Goal: Information Seeking & Learning: Learn about a topic

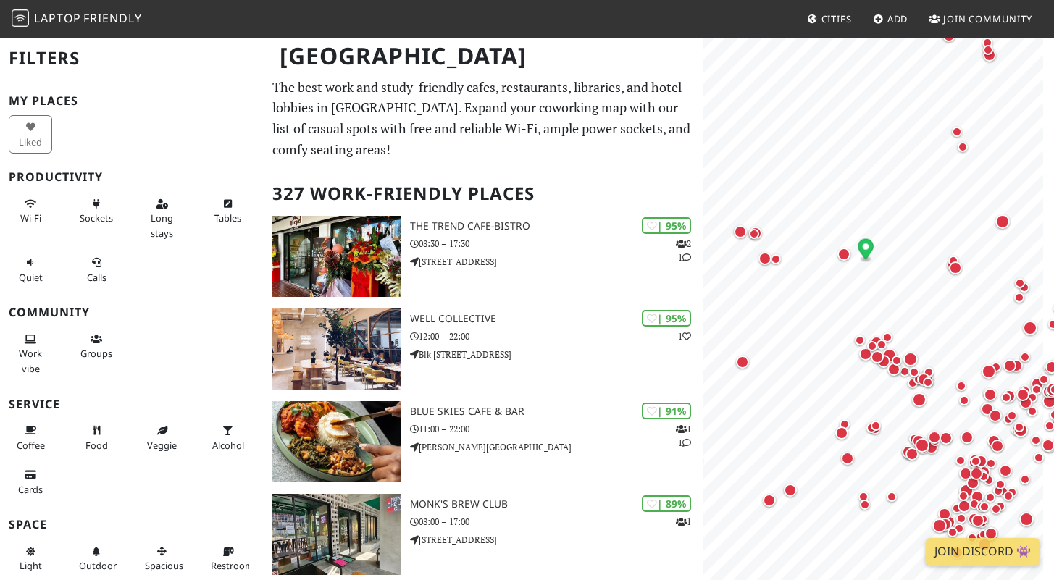
click at [31, 139] on div "Liked" at bounding box center [33, 134] width 66 height 44
click at [29, 271] on span "Quiet" at bounding box center [31, 277] width 24 height 13
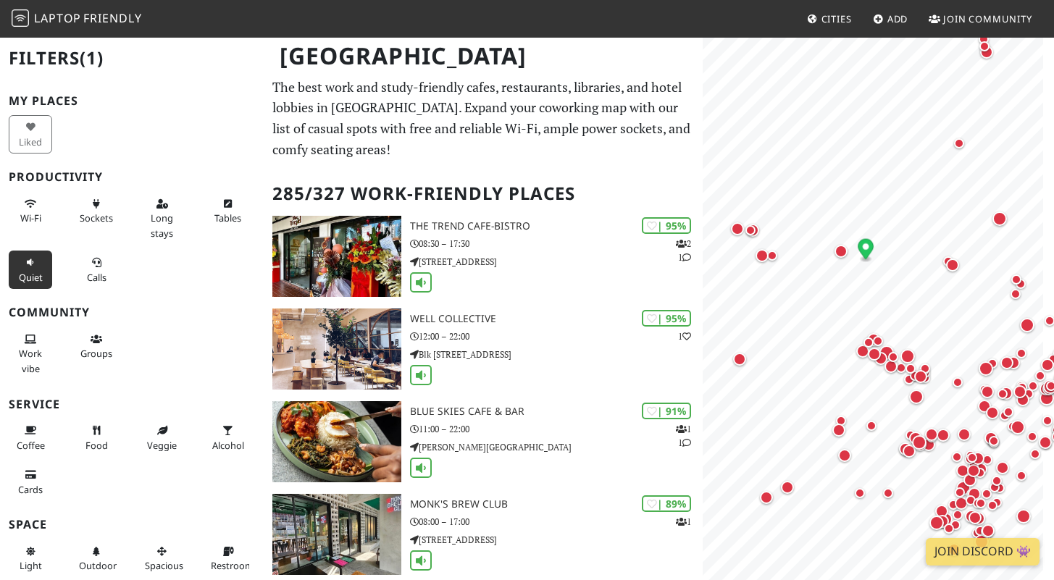
click at [29, 271] on span "Quiet" at bounding box center [31, 277] width 24 height 13
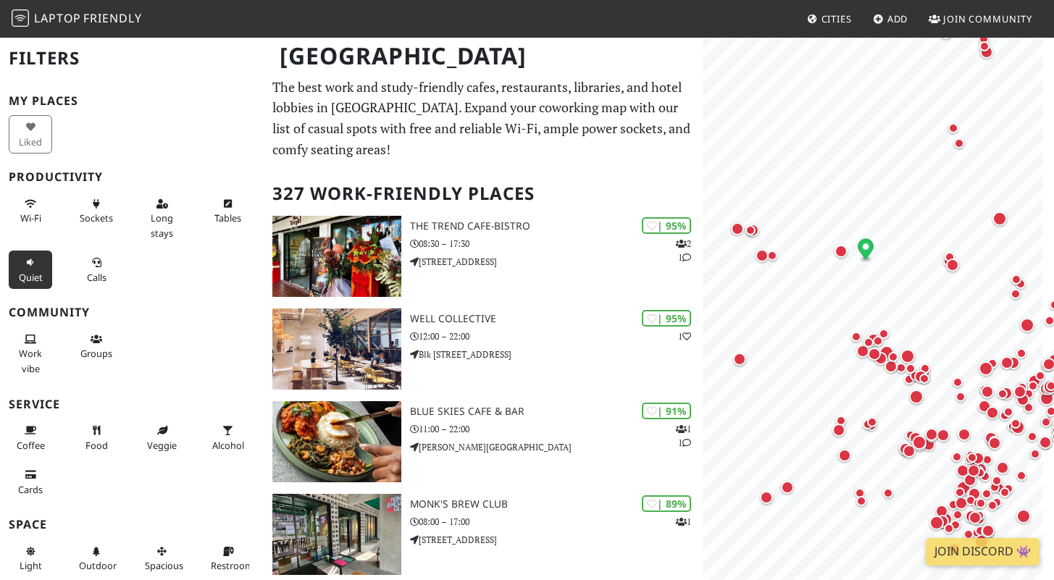
click at [29, 271] on span "Quiet" at bounding box center [31, 277] width 24 height 13
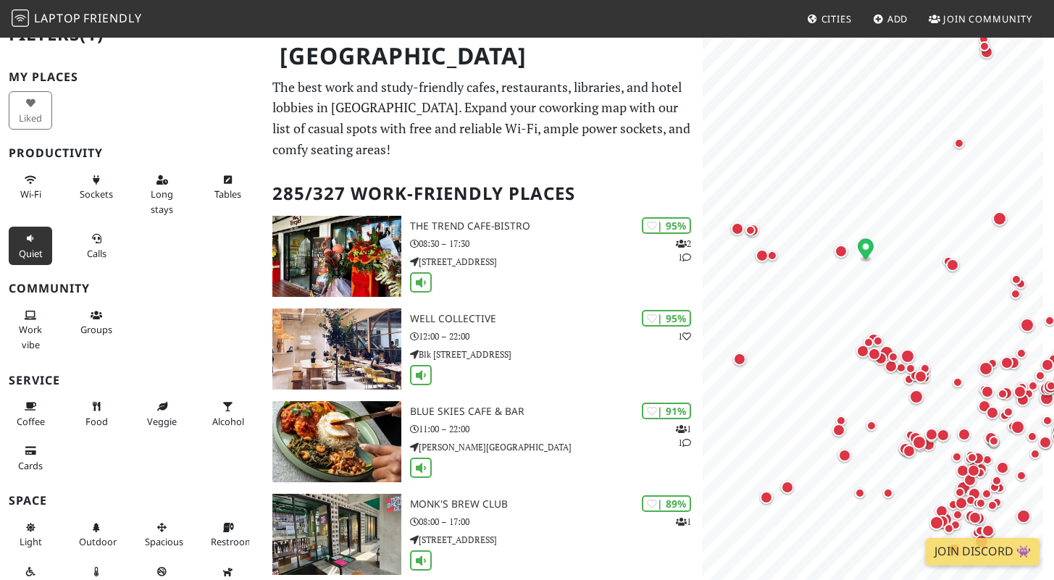
click at [167, 340] on div "Work vibe Groups" at bounding box center [132, 330] width 264 height 59
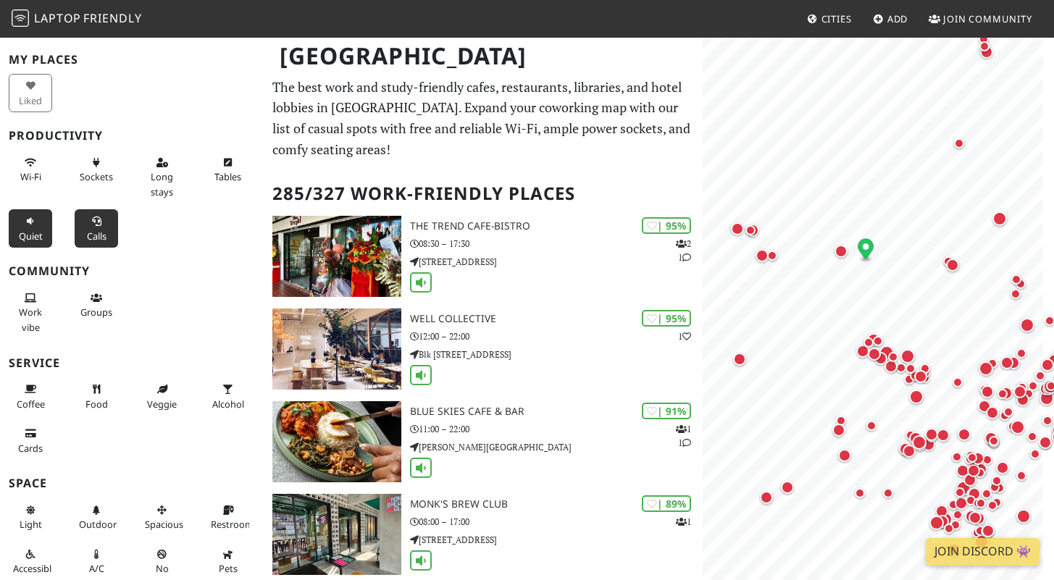
click at [88, 245] on button "Calls" at bounding box center [96, 228] width 43 height 38
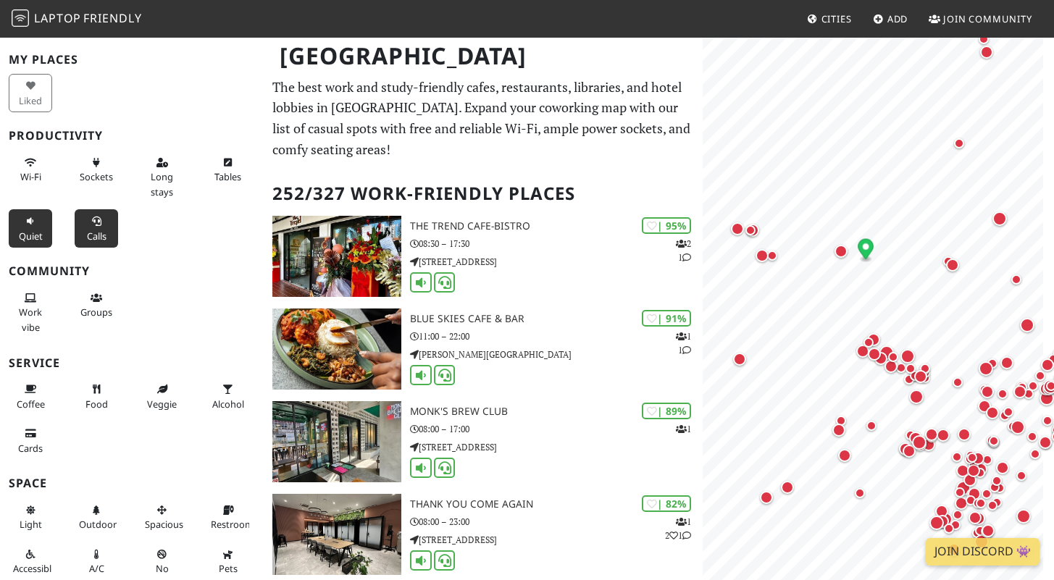
click at [87, 242] on button "Calls" at bounding box center [96, 228] width 43 height 38
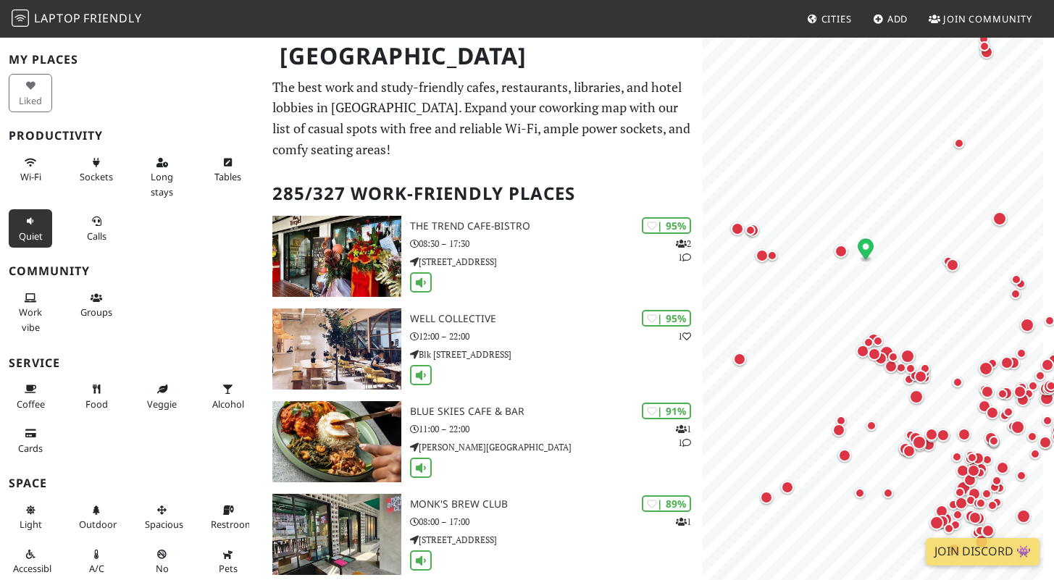
click at [169, 293] on div "Work vibe Groups" at bounding box center [132, 312] width 264 height 59
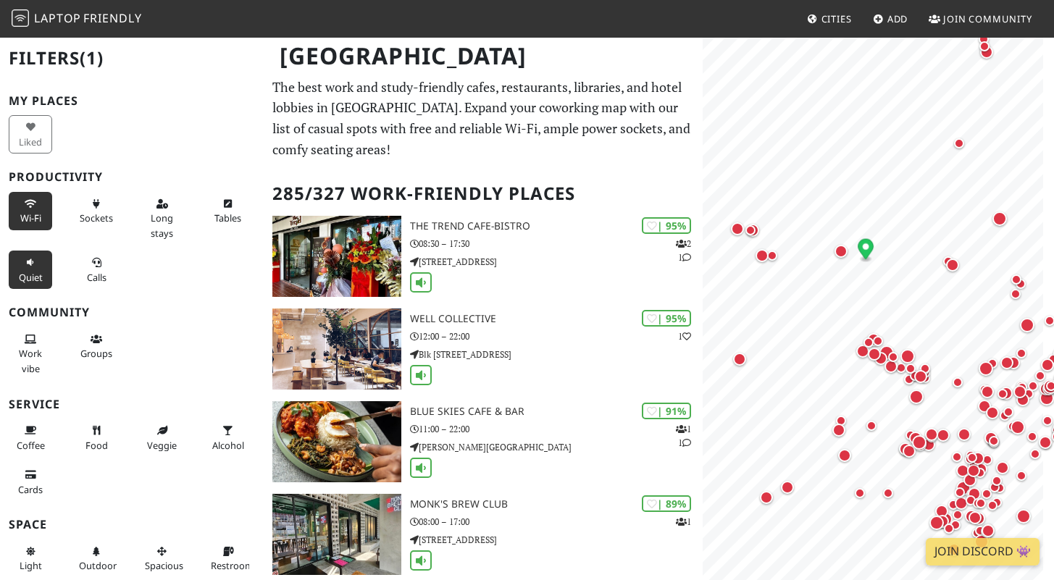
click at [33, 217] on span "Wi-Fi" at bounding box center [30, 217] width 21 height 13
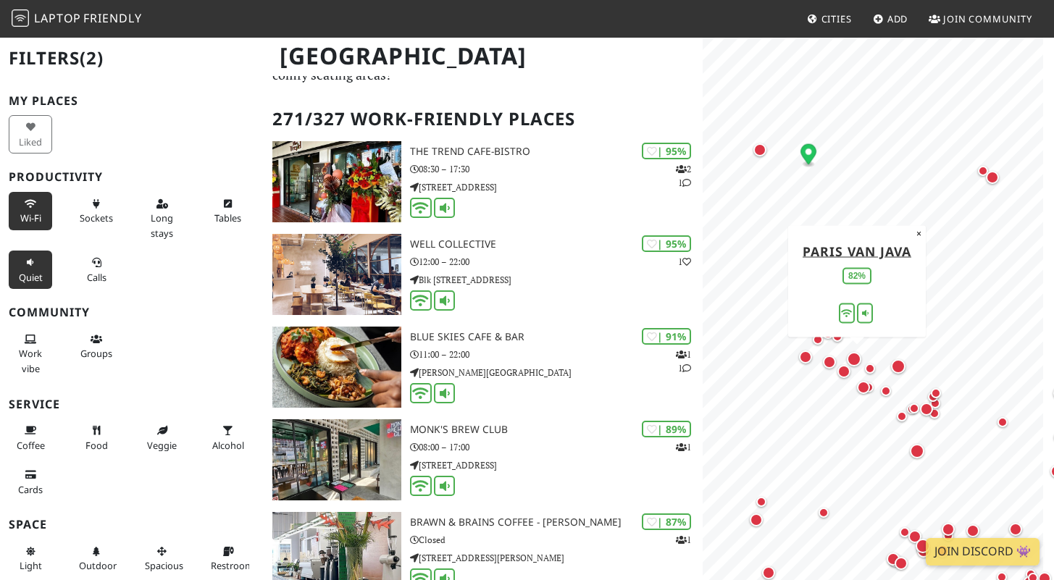
click at [854, 355] on div "Map marker" at bounding box center [854, 359] width 14 height 14
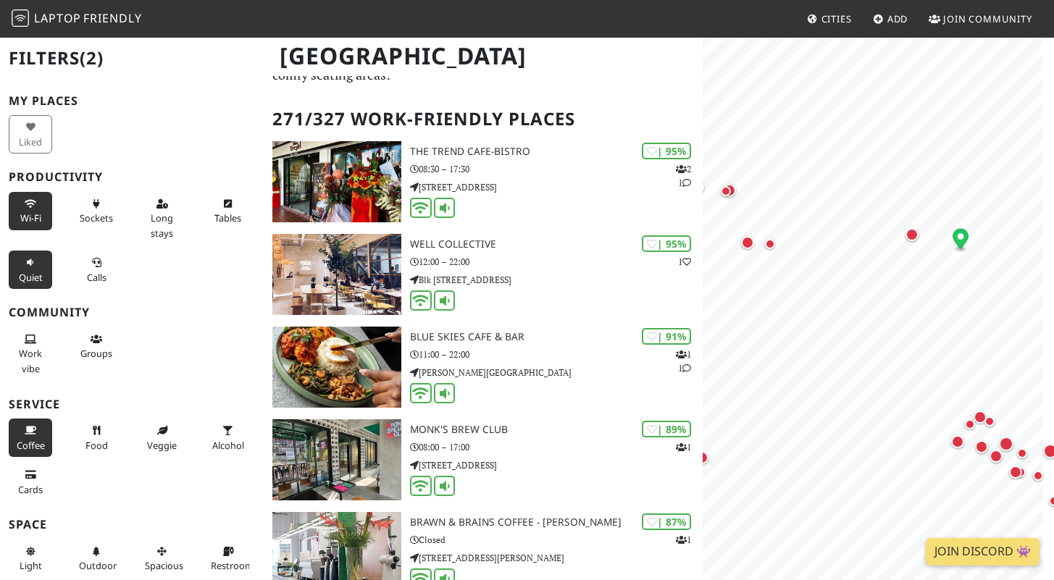
click at [29, 427] on icon at bounding box center [31, 431] width 12 height 9
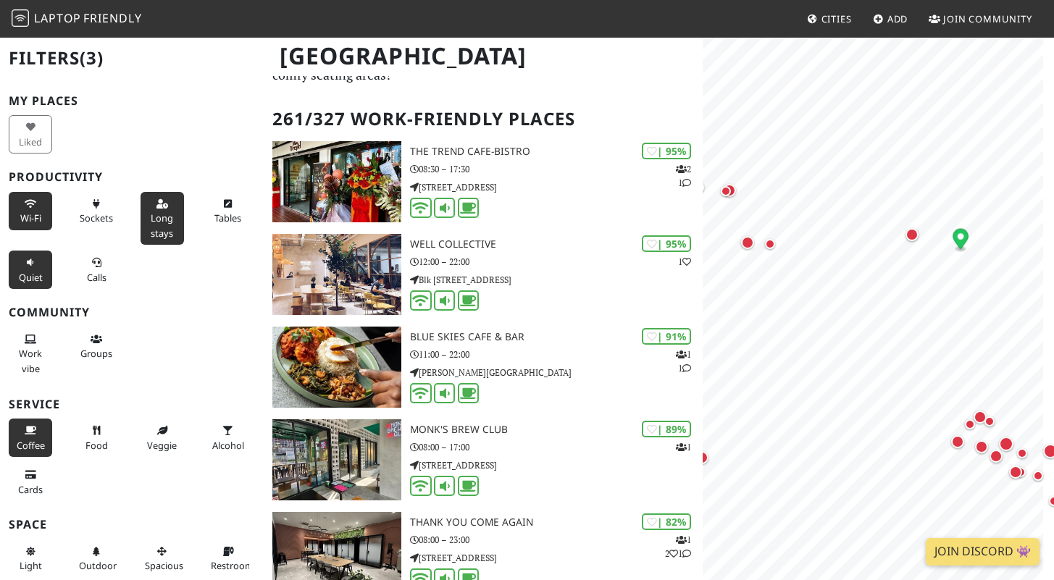
click at [156, 204] on icon at bounding box center [162, 204] width 12 height 9
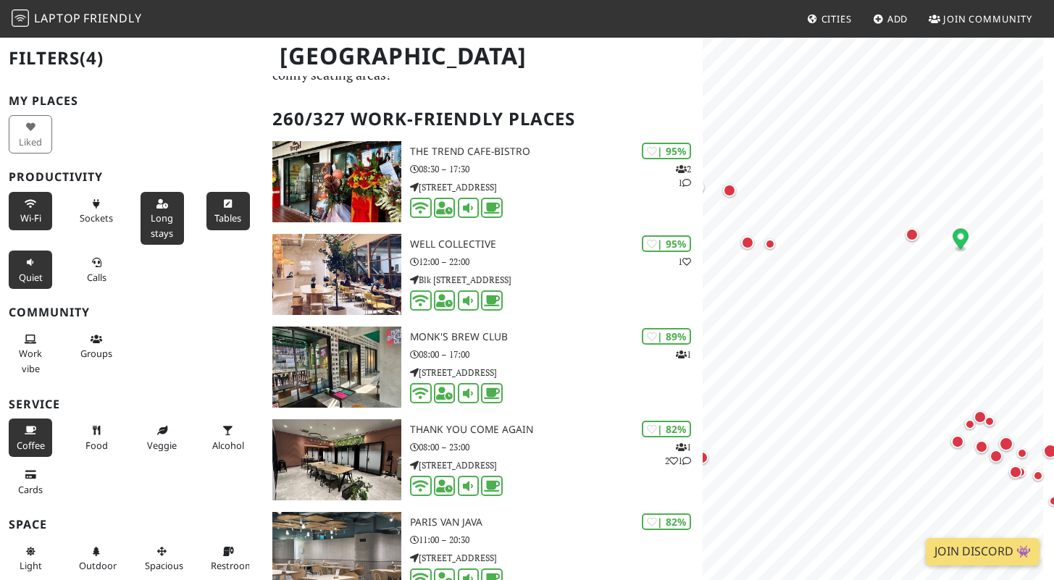
click at [214, 214] on span "Tables" at bounding box center [227, 217] width 27 height 13
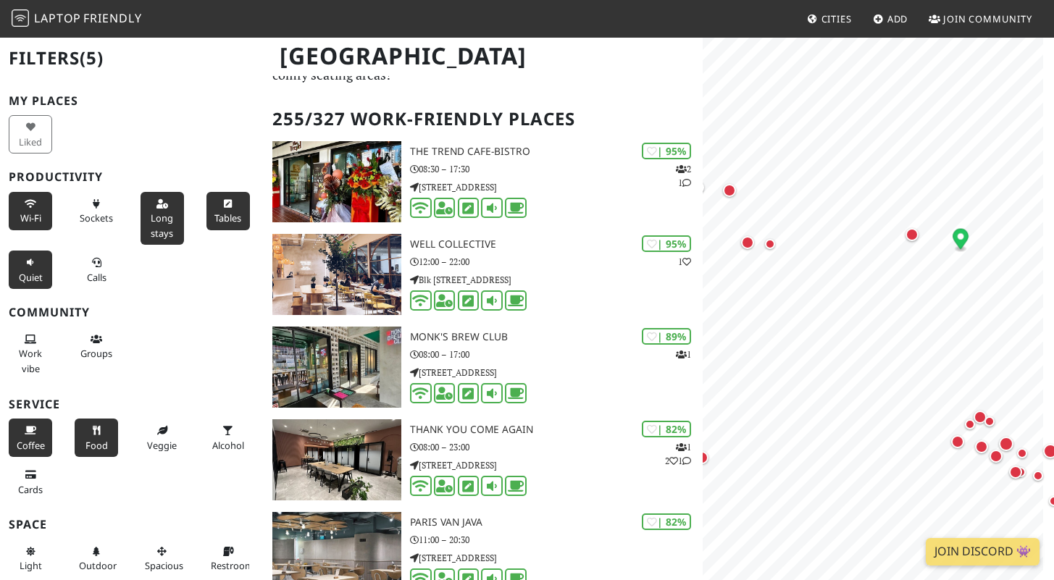
click at [106, 419] on button "Food" at bounding box center [96, 438] width 43 height 38
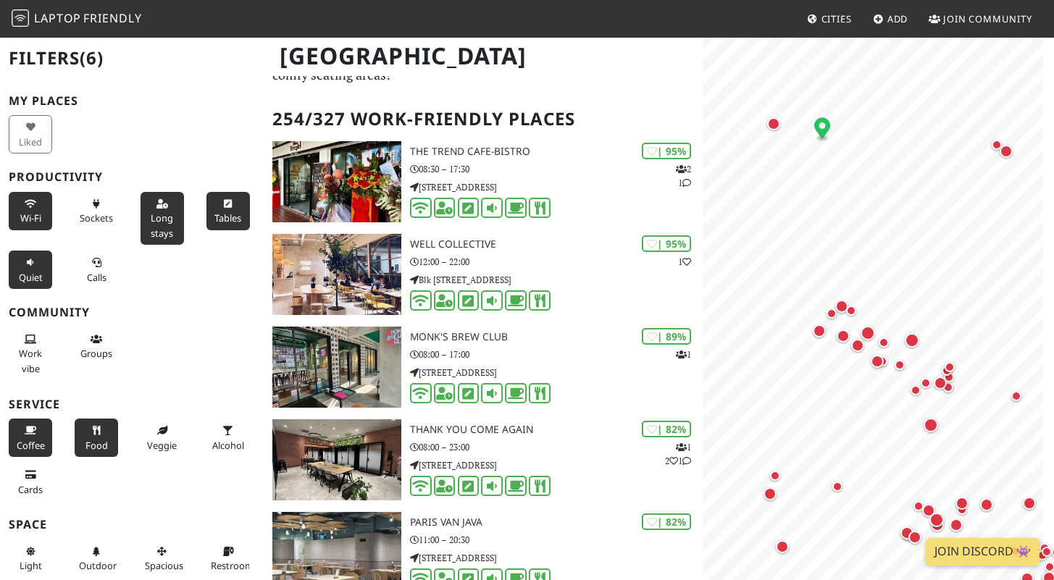
click at [94, 439] on span "Food" at bounding box center [96, 445] width 22 height 13
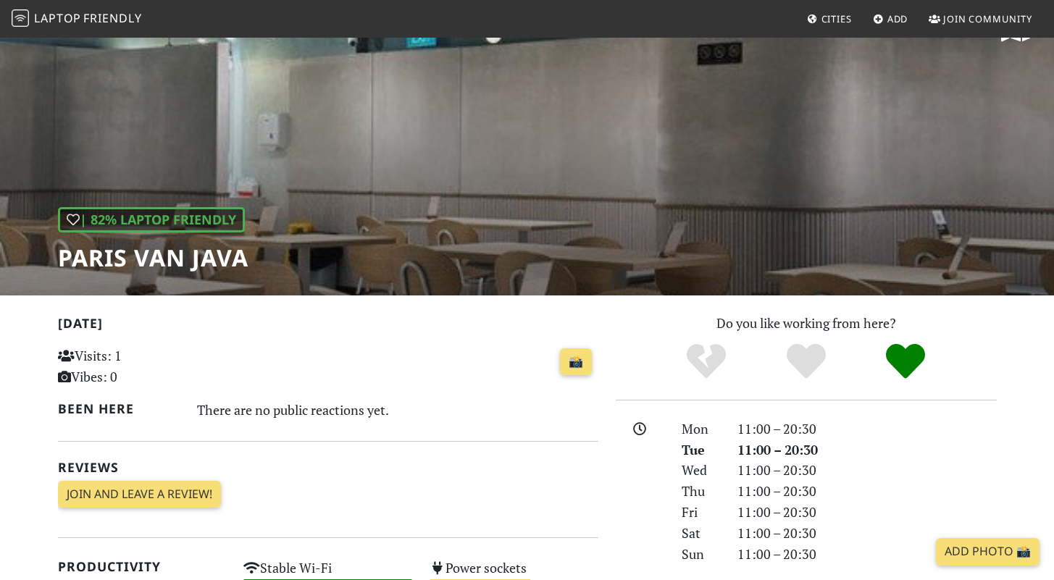
scroll to position [43, 0]
